Goal: Check status

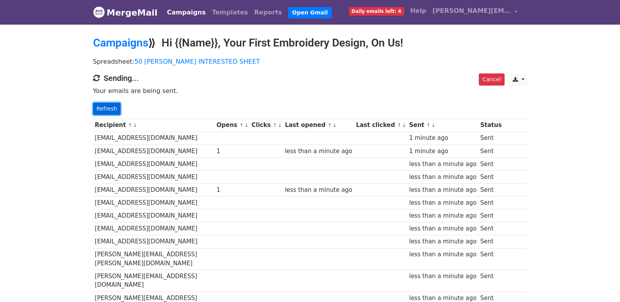
click at [109, 110] on link "Refresh" at bounding box center [107, 109] width 28 height 12
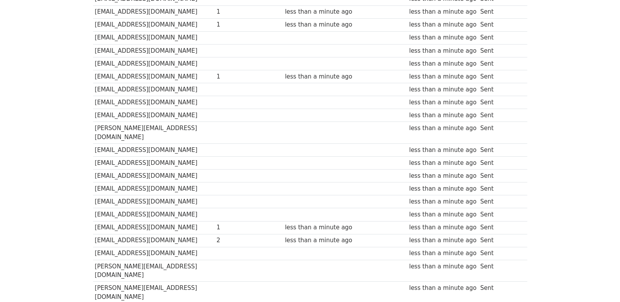
scroll to position [417, 0]
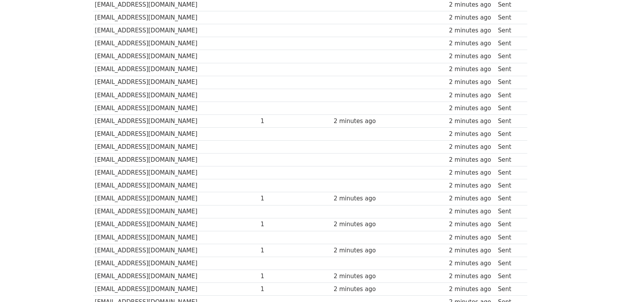
scroll to position [522, 0]
